Goal: Check status: Check status

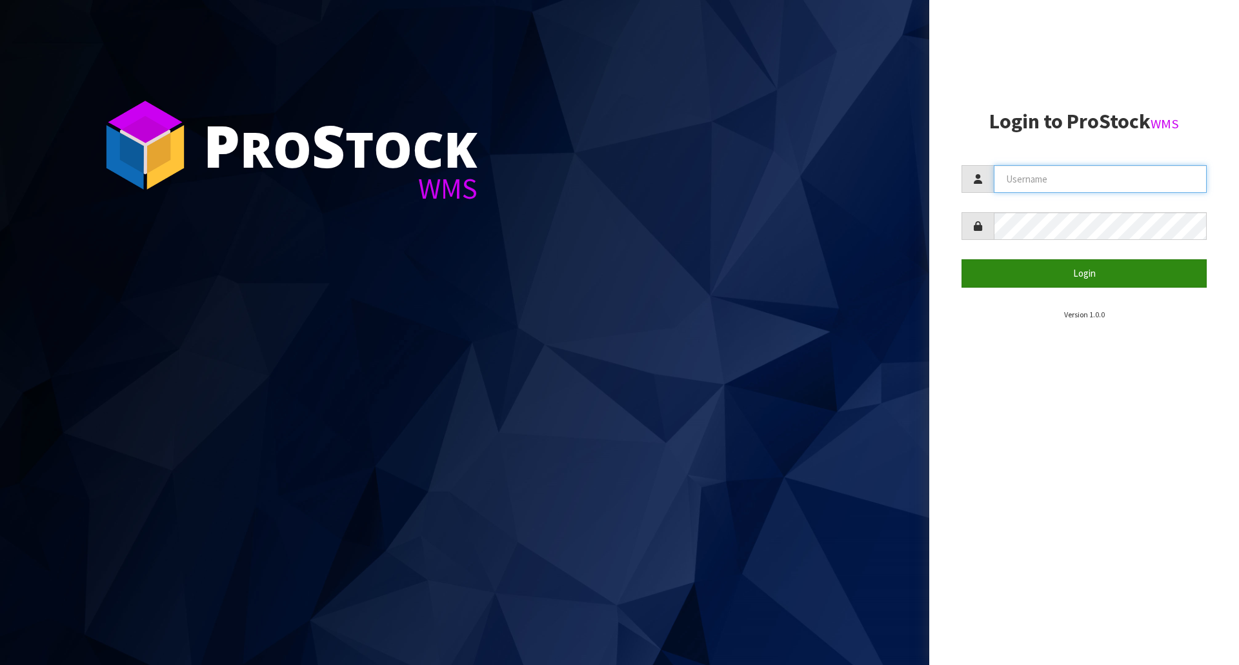
type input "[EMAIL_ADDRESS][DOMAIN_NAME]"
click at [1059, 269] on button "Login" at bounding box center [1084, 273] width 245 height 28
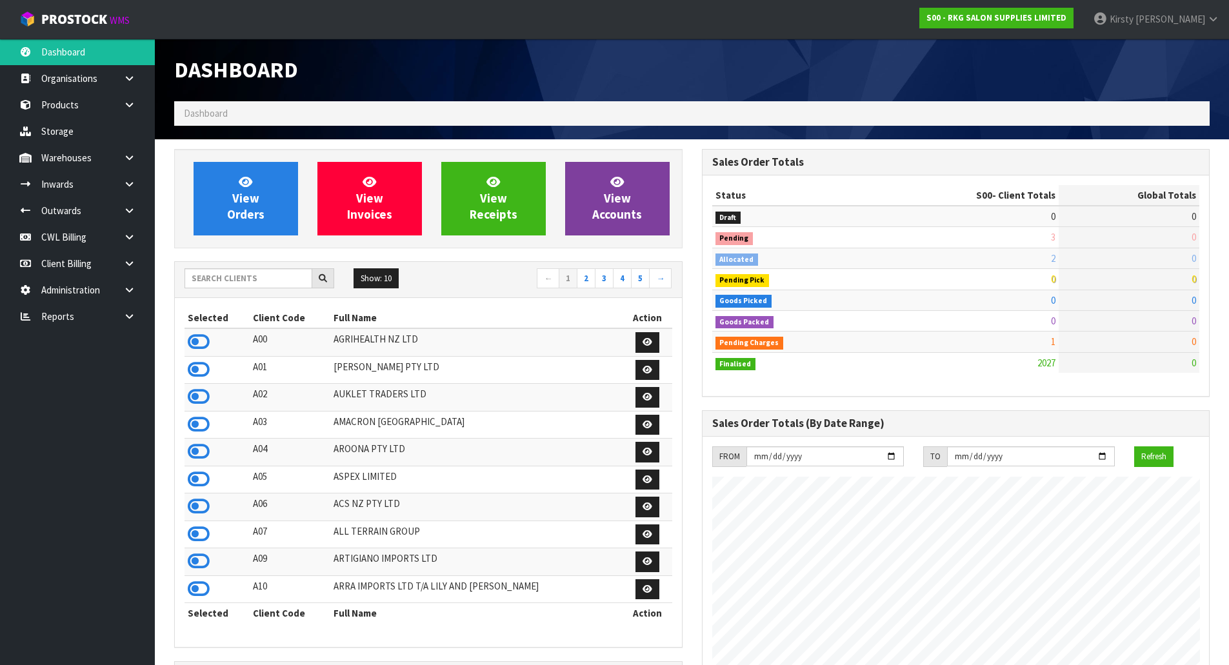
scroll to position [978, 527]
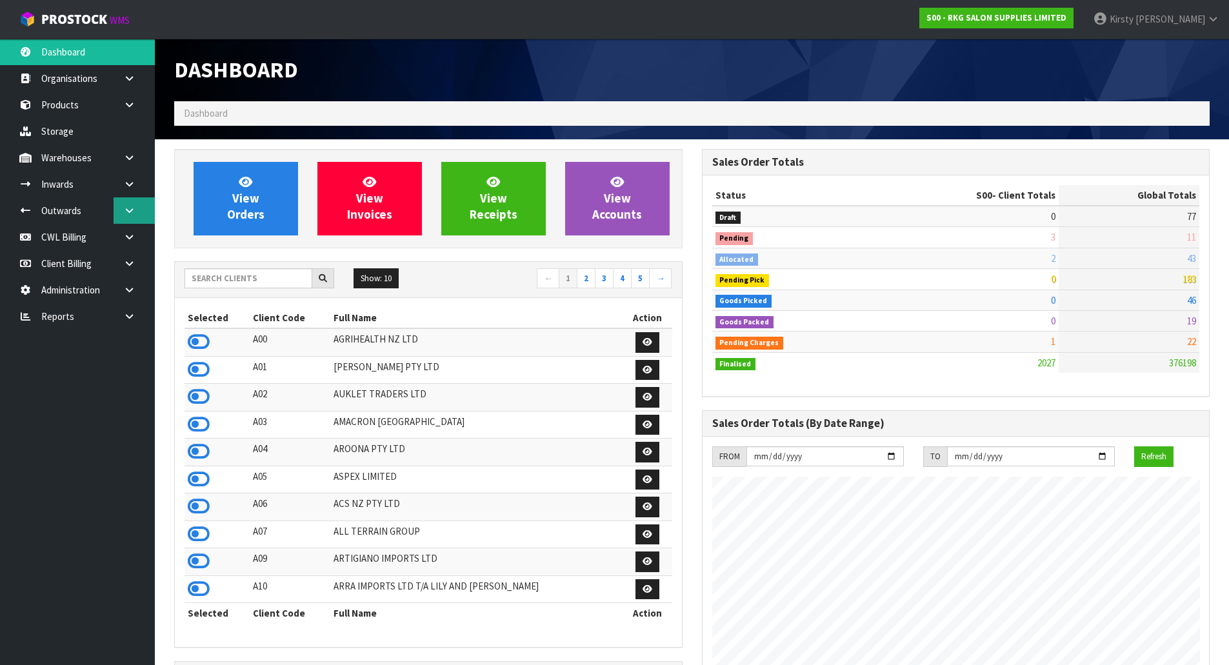
click at [135, 209] on icon at bounding box center [129, 211] width 12 height 10
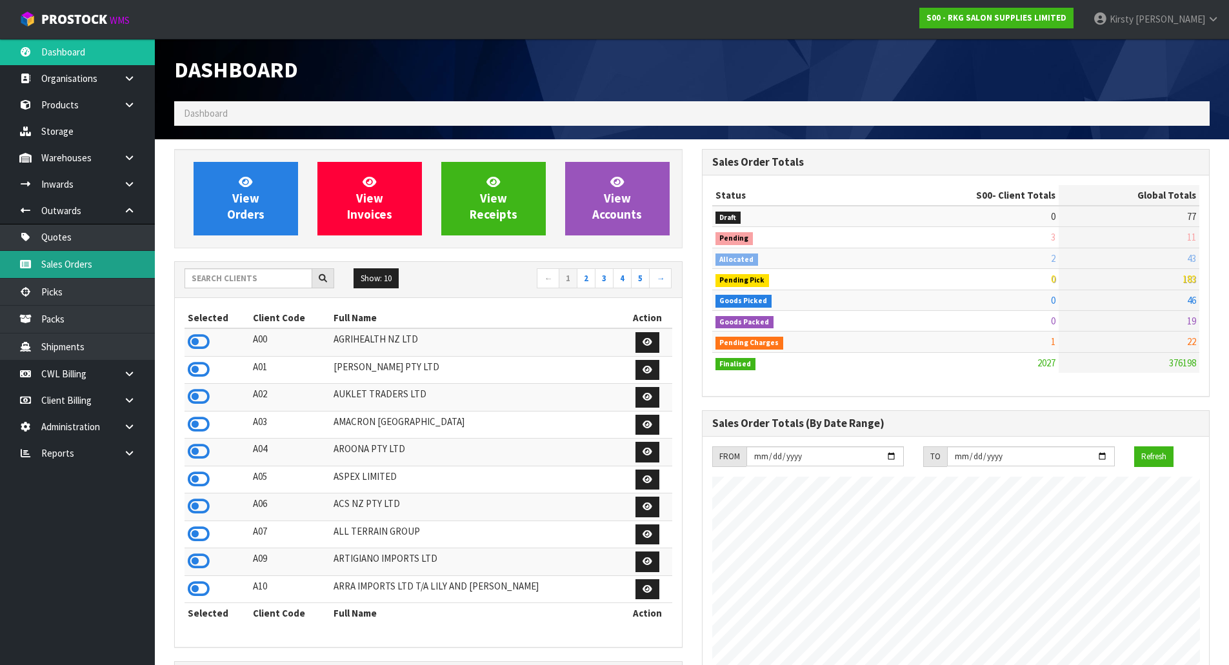
click at [68, 261] on link "Sales Orders" at bounding box center [77, 264] width 155 height 26
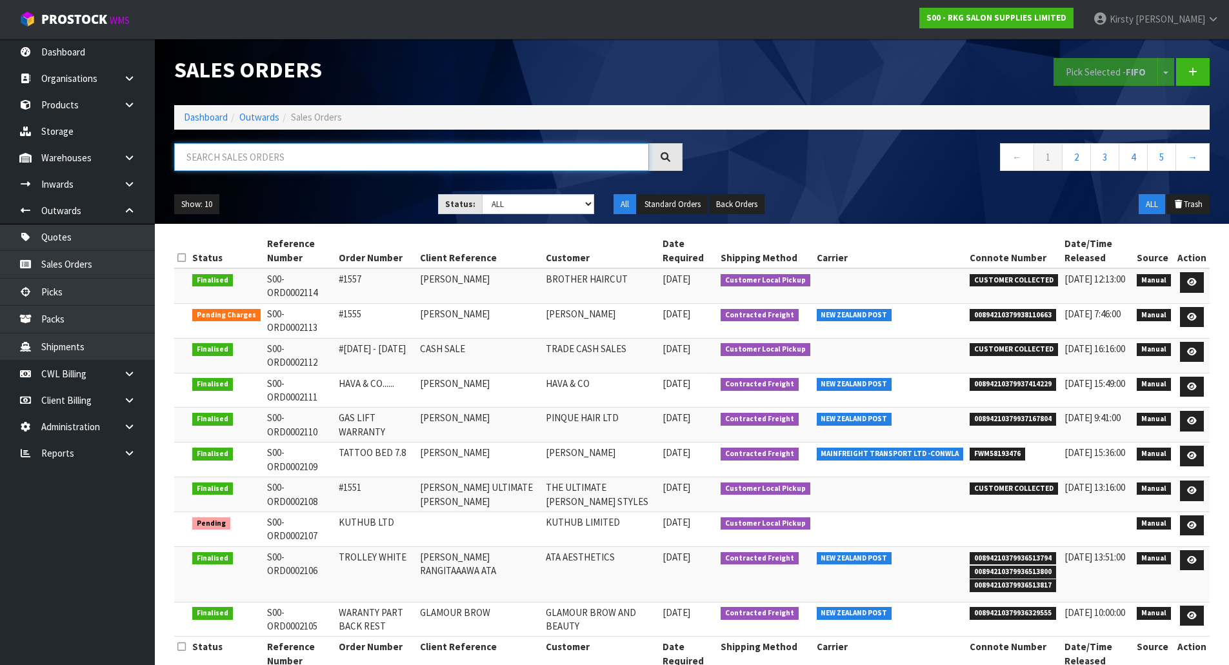
click at [239, 162] on input "text" at bounding box center [411, 157] width 475 height 28
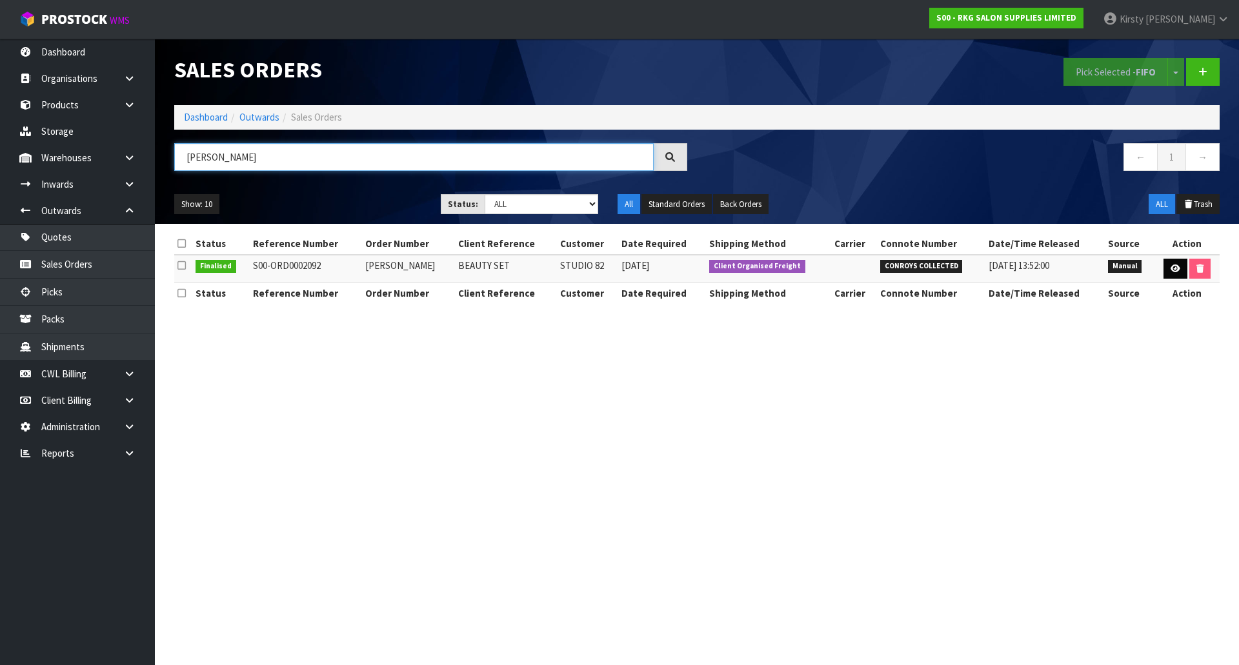
type input "[PERSON_NAME]"
click at [1167, 266] on link at bounding box center [1176, 269] width 24 height 21
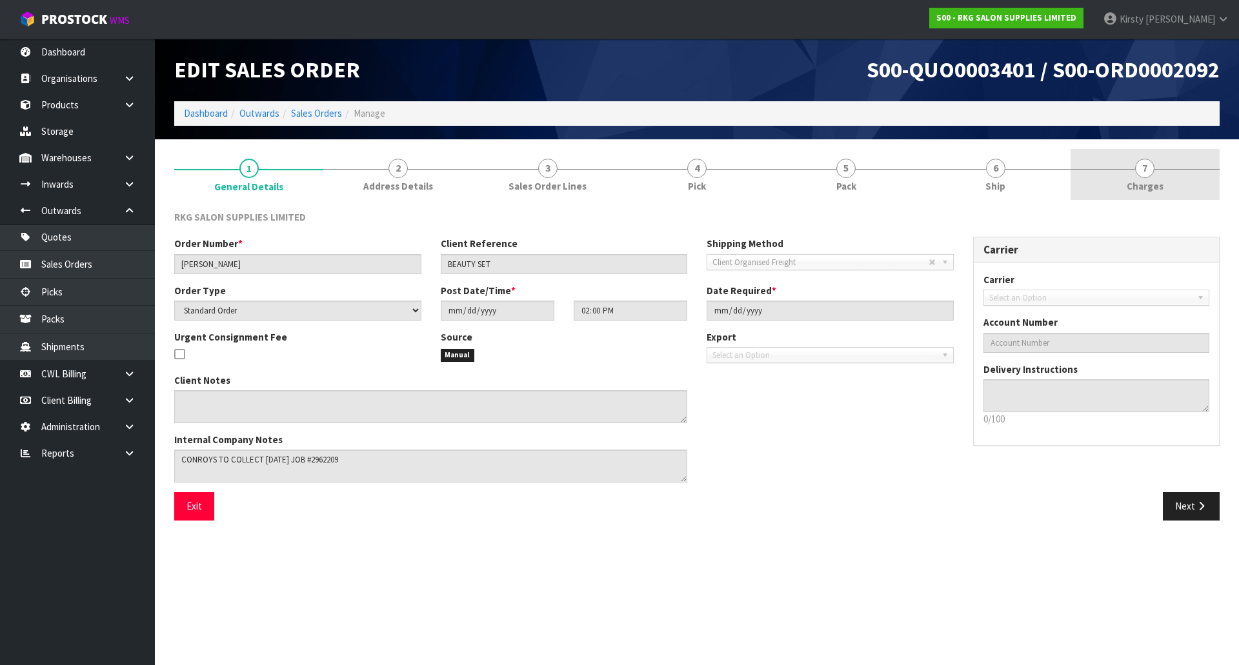
click at [1150, 174] on span "7" at bounding box center [1144, 168] width 19 height 19
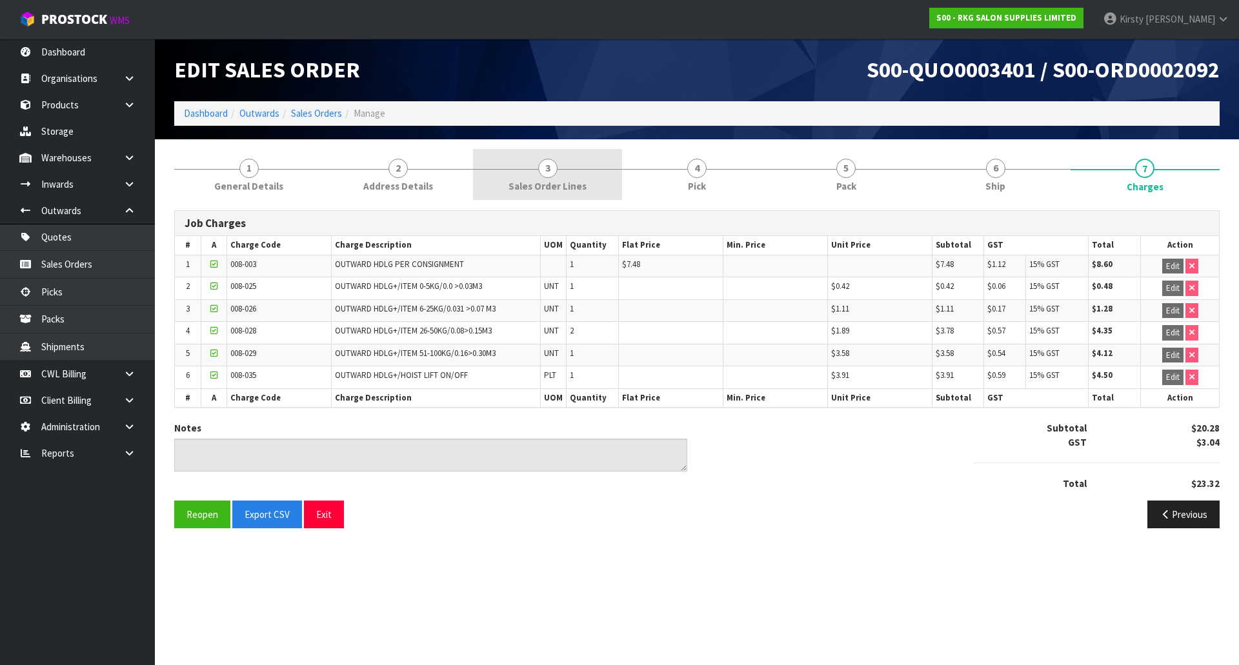
click at [542, 170] on span "3" at bounding box center [547, 168] width 19 height 19
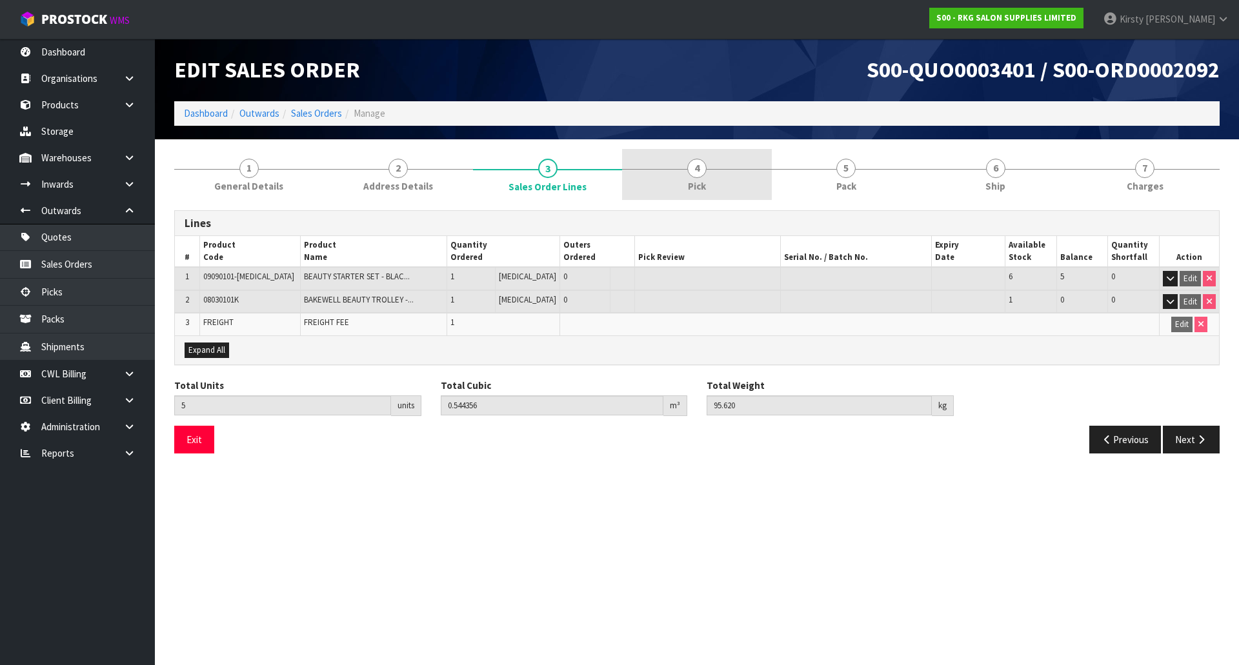
click at [700, 170] on span "4" at bounding box center [696, 168] width 19 height 19
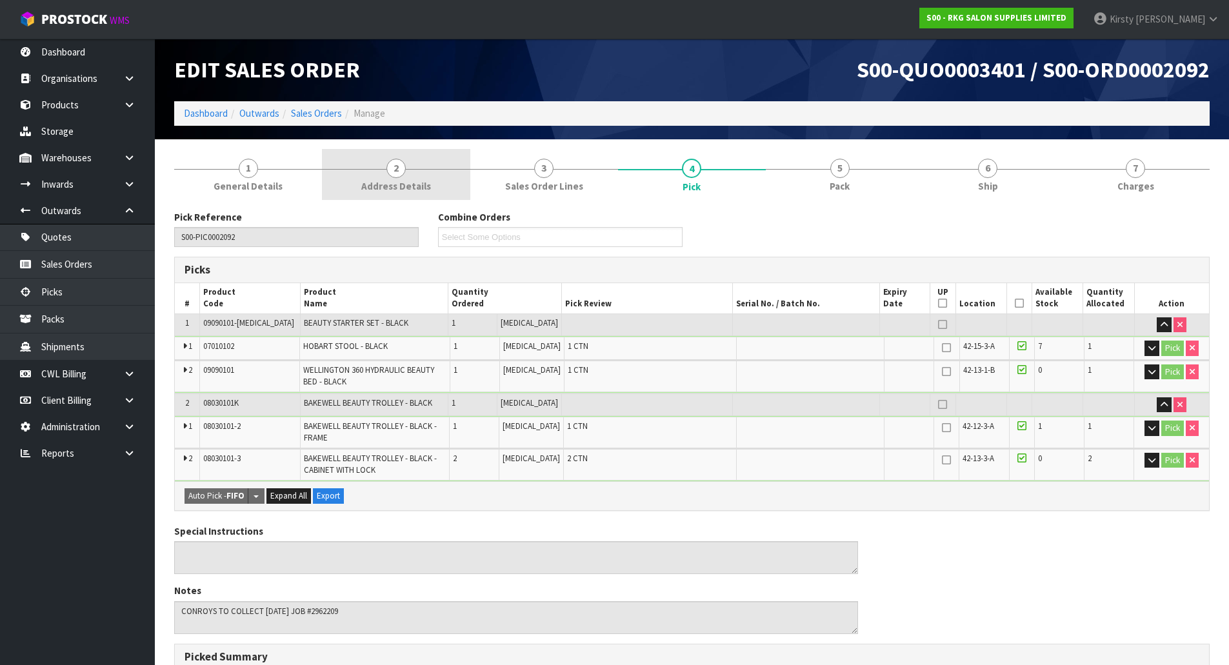
click at [401, 172] on span "2" at bounding box center [396, 168] width 19 height 19
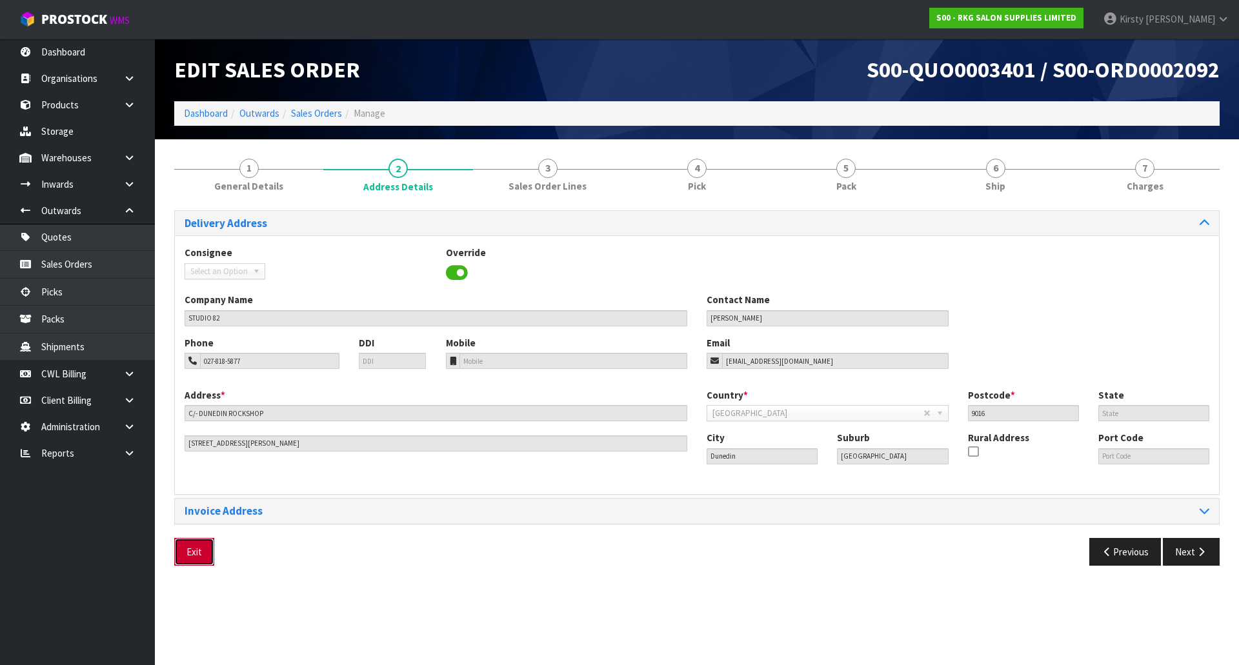
click at [200, 552] on button "Exit" at bounding box center [194, 552] width 40 height 28
